Goal: Transaction & Acquisition: Obtain resource

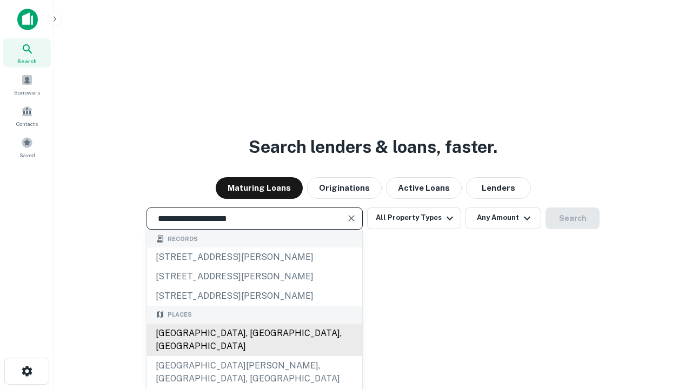
click at [254, 356] on div "[GEOGRAPHIC_DATA], [GEOGRAPHIC_DATA], [GEOGRAPHIC_DATA]" at bounding box center [254, 340] width 215 height 32
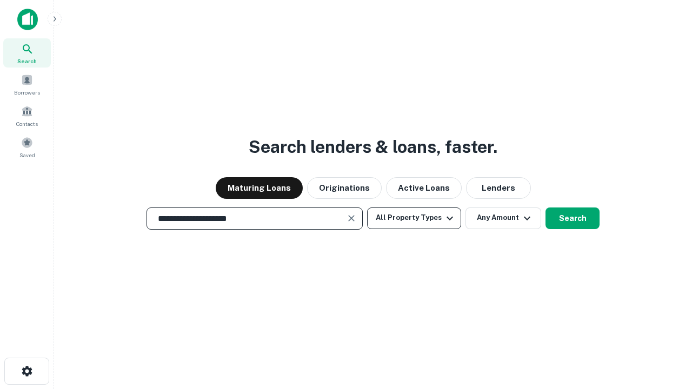
type input "**********"
click at [414, 218] on button "All Property Types" at bounding box center [414, 219] width 94 height 22
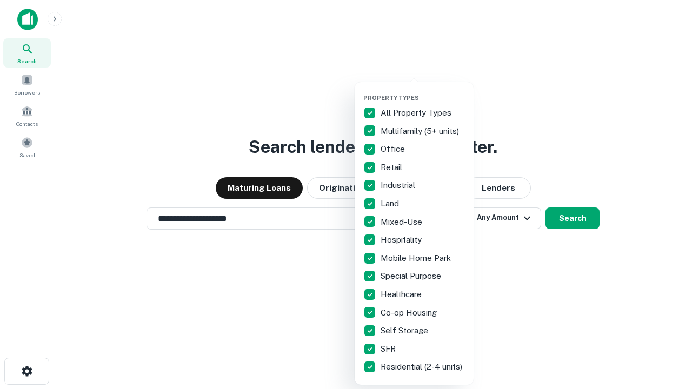
click at [423, 91] on button "button" at bounding box center [423, 91] width 119 height 1
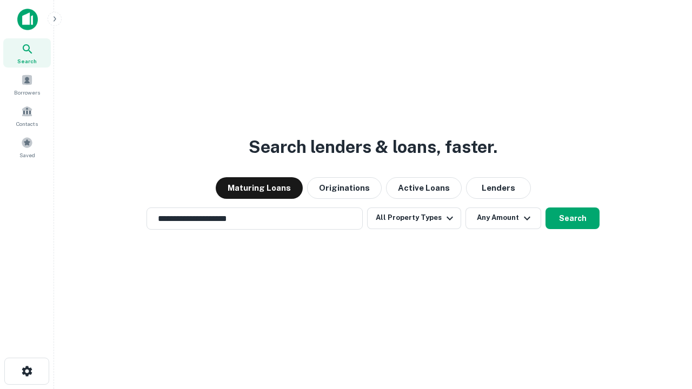
scroll to position [17, 0]
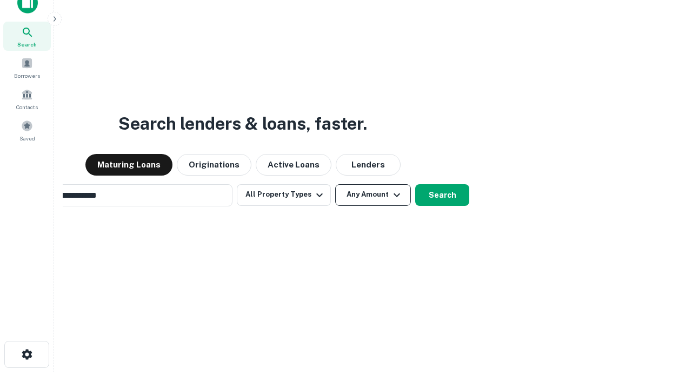
click at [335, 184] on button "Any Amount" at bounding box center [373, 195] width 76 height 22
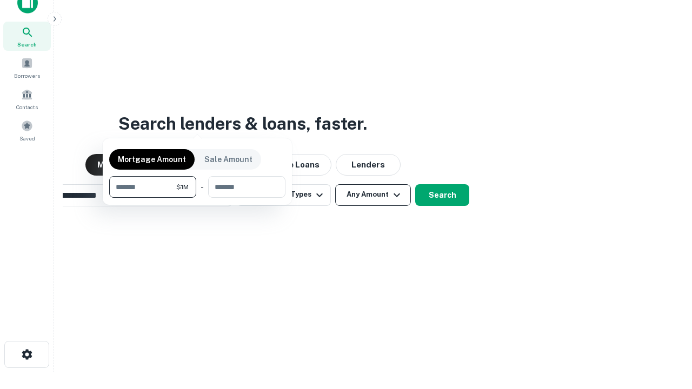
scroll to position [17, 0]
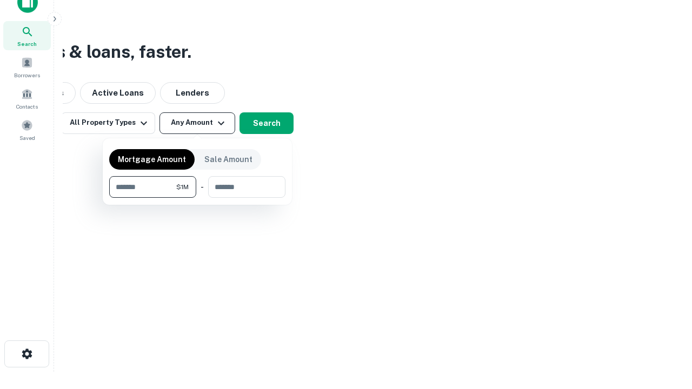
type input "*******"
click at [197, 198] on button "button" at bounding box center [197, 198] width 176 height 1
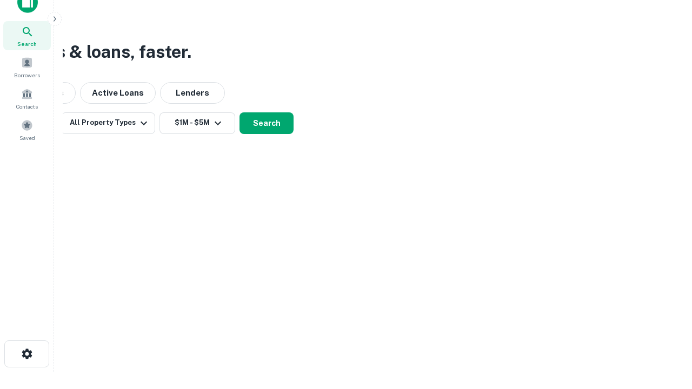
scroll to position [17, 0]
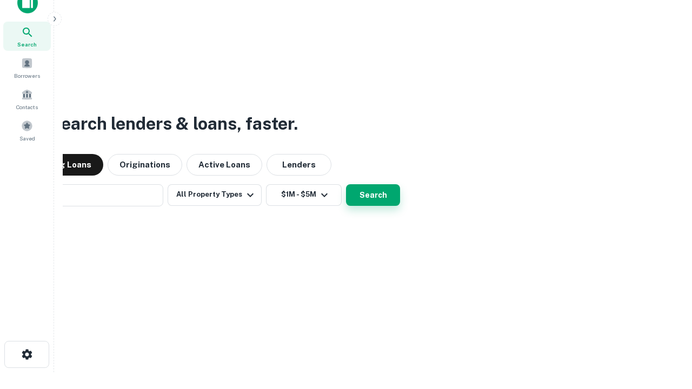
click at [346, 184] on button "Search" at bounding box center [373, 195] width 54 height 22
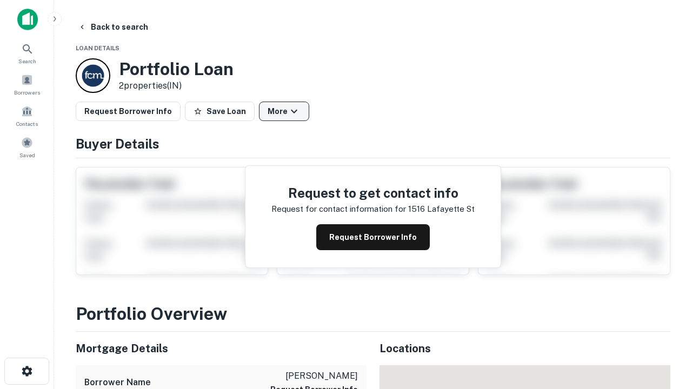
click at [284, 111] on button "More" at bounding box center [284, 111] width 50 height 19
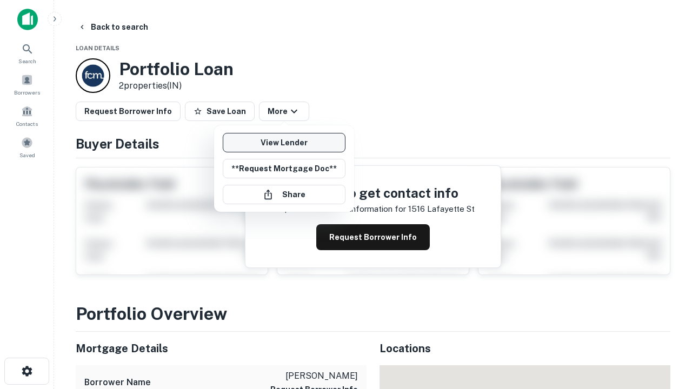
click at [284, 143] on link "View Lender" at bounding box center [284, 142] width 123 height 19
